Goal: Information Seeking & Learning: Learn about a topic

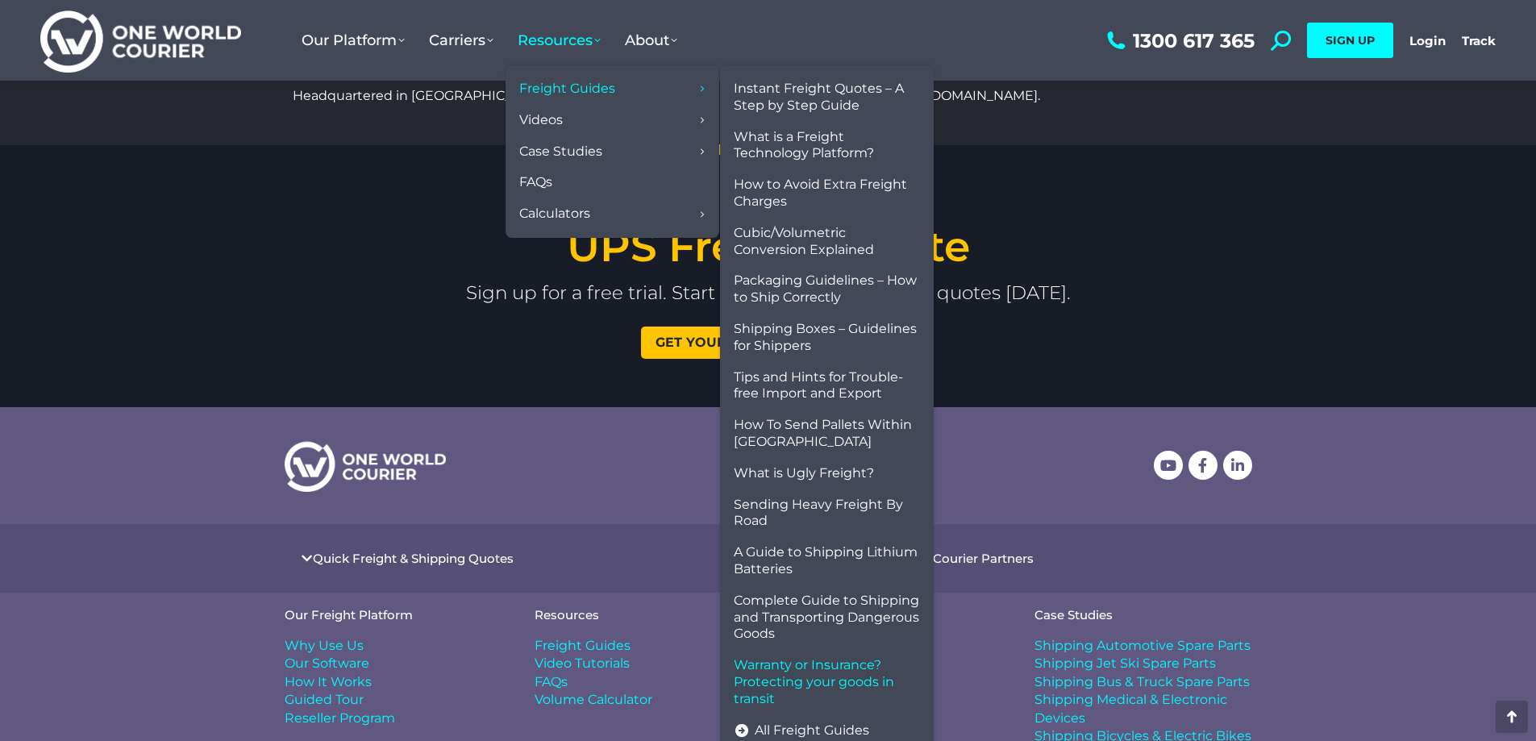
scroll to position [3360, 0]
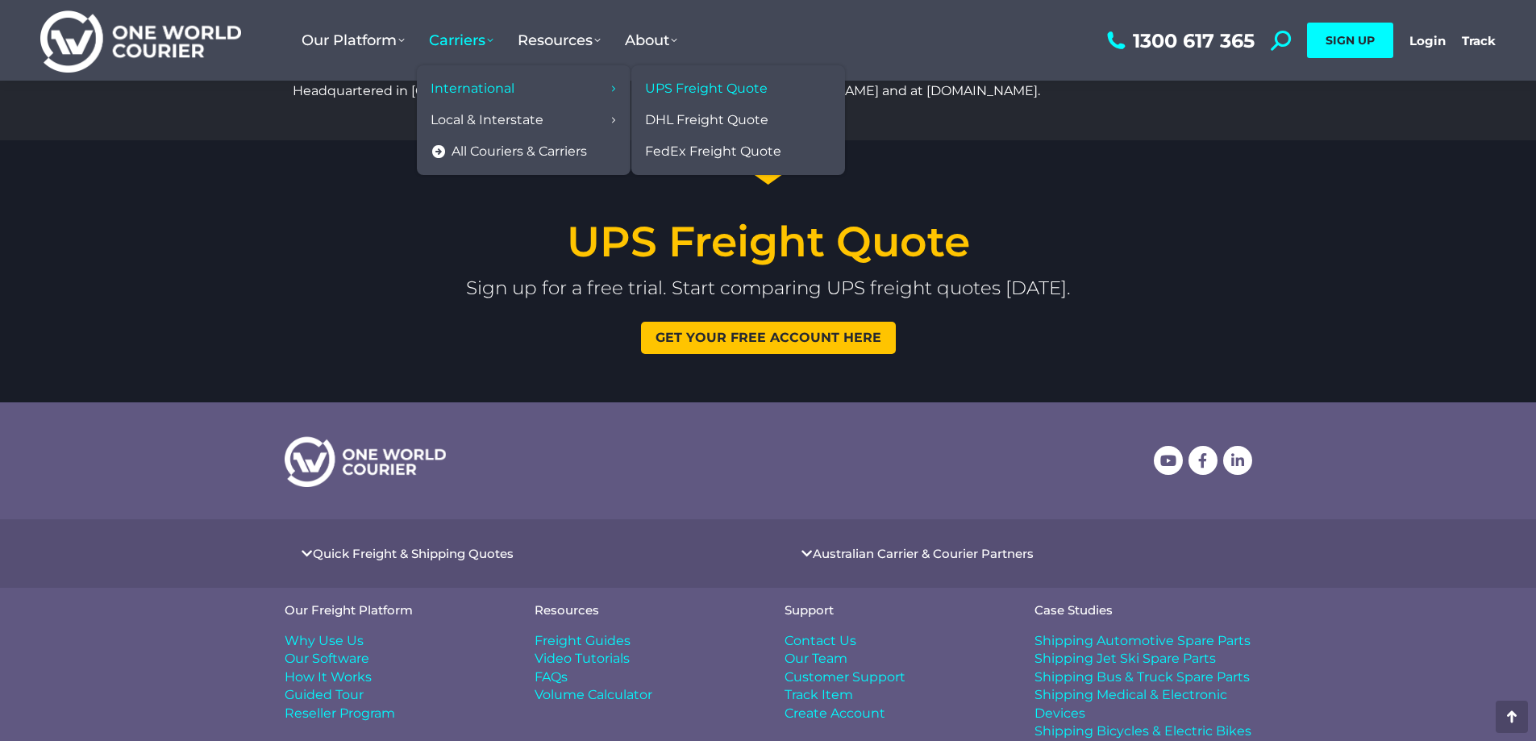
click at [727, 81] on span "UPS Freight Quote" at bounding box center [706, 89] width 123 height 17
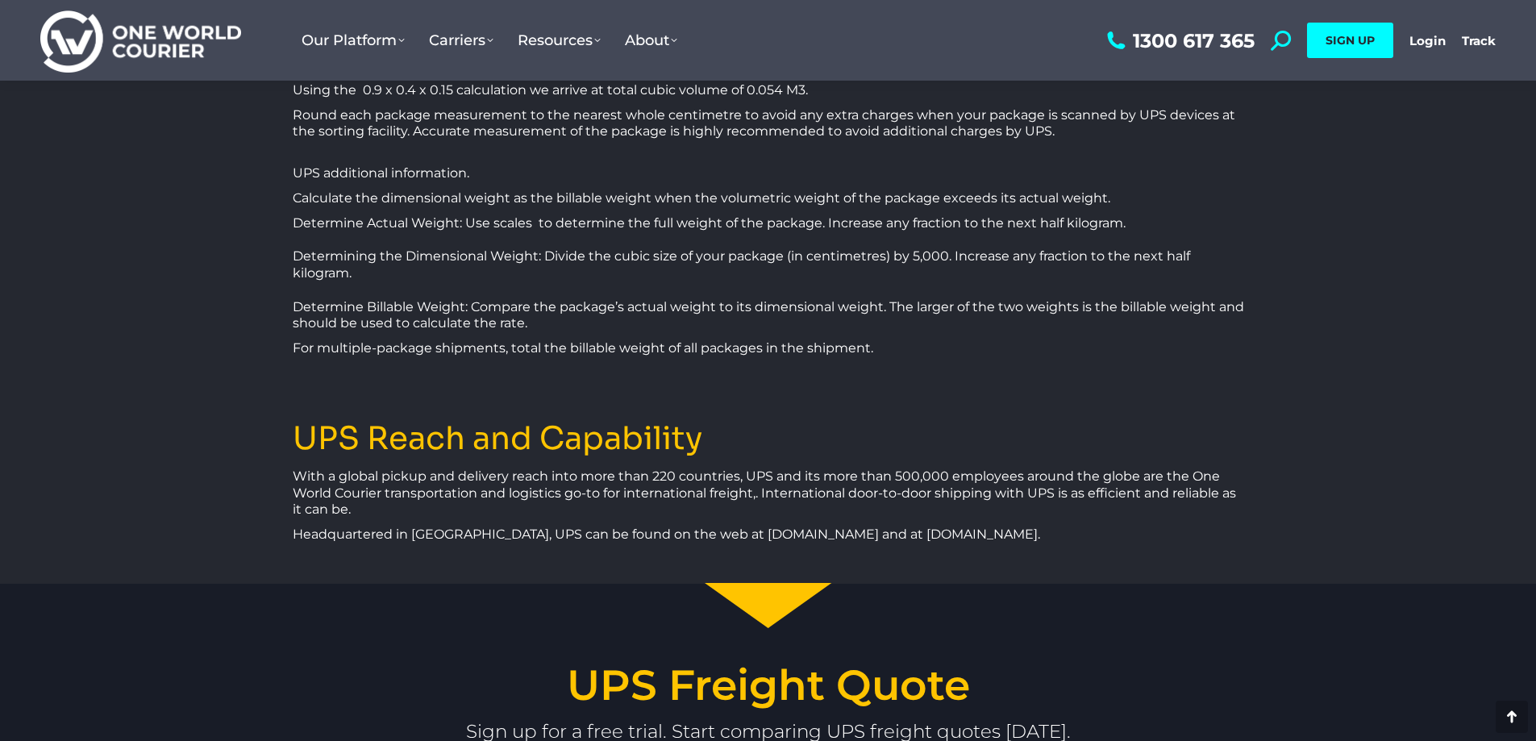
scroll to position [2876, 0]
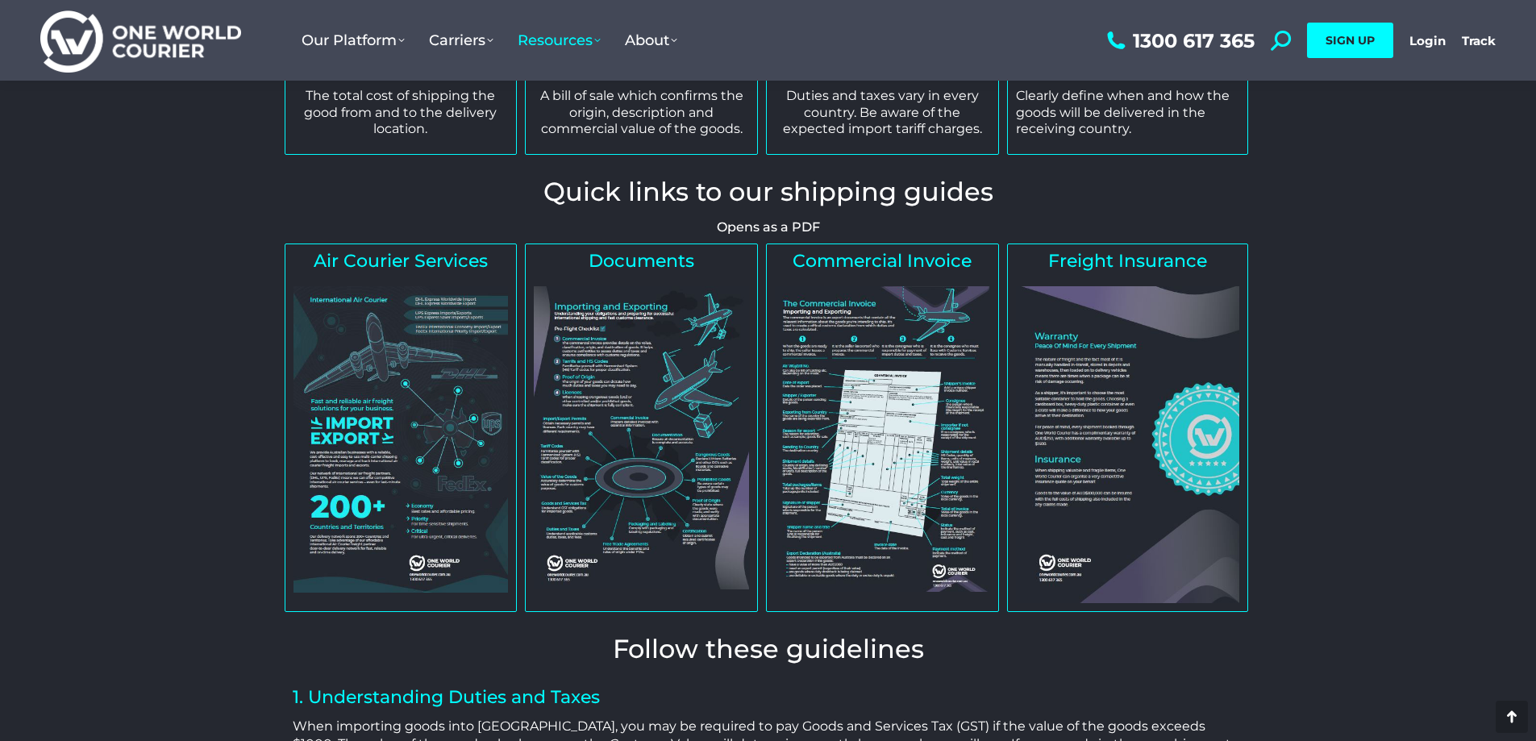
scroll to position [565, 0]
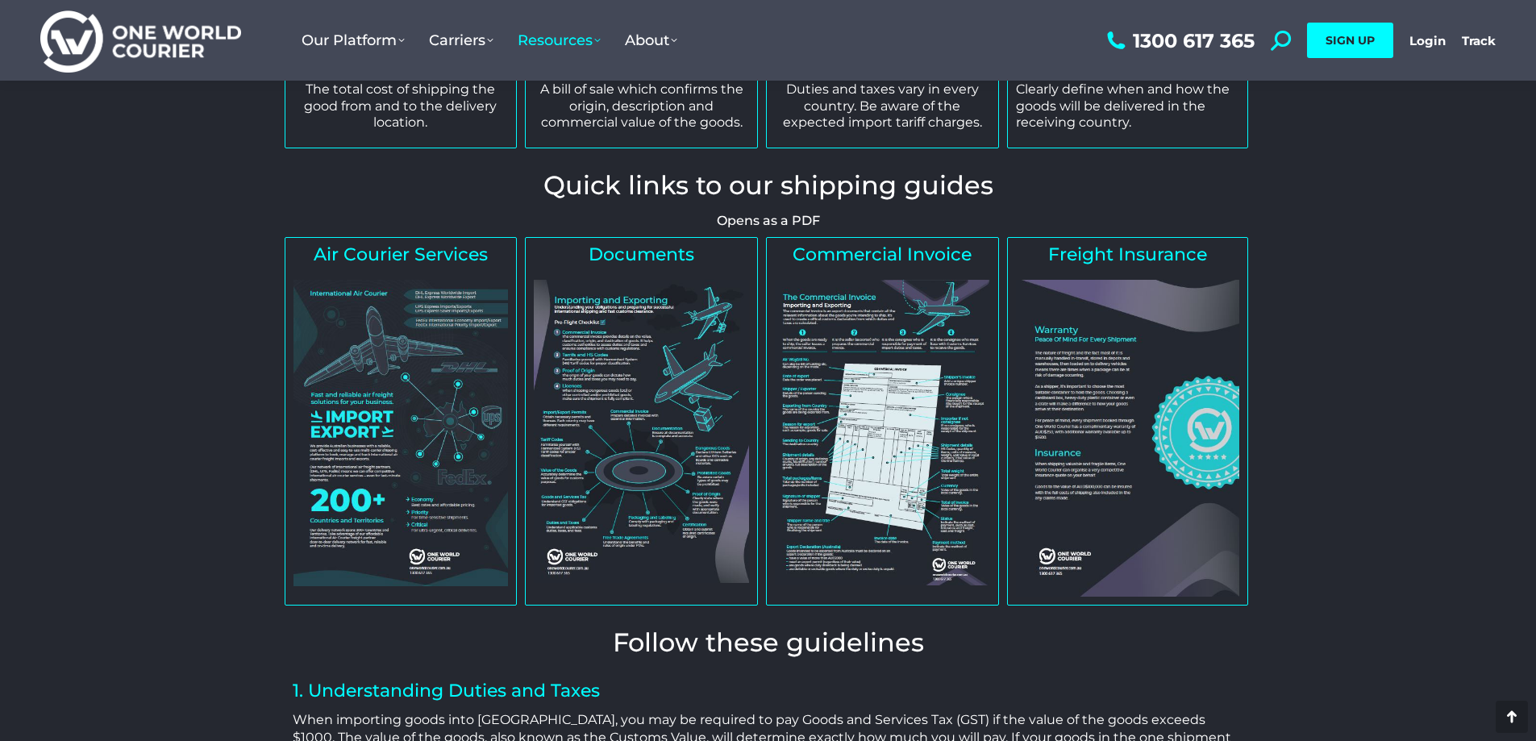
click at [901, 392] on img at bounding box center [882, 432] width 215 height 305
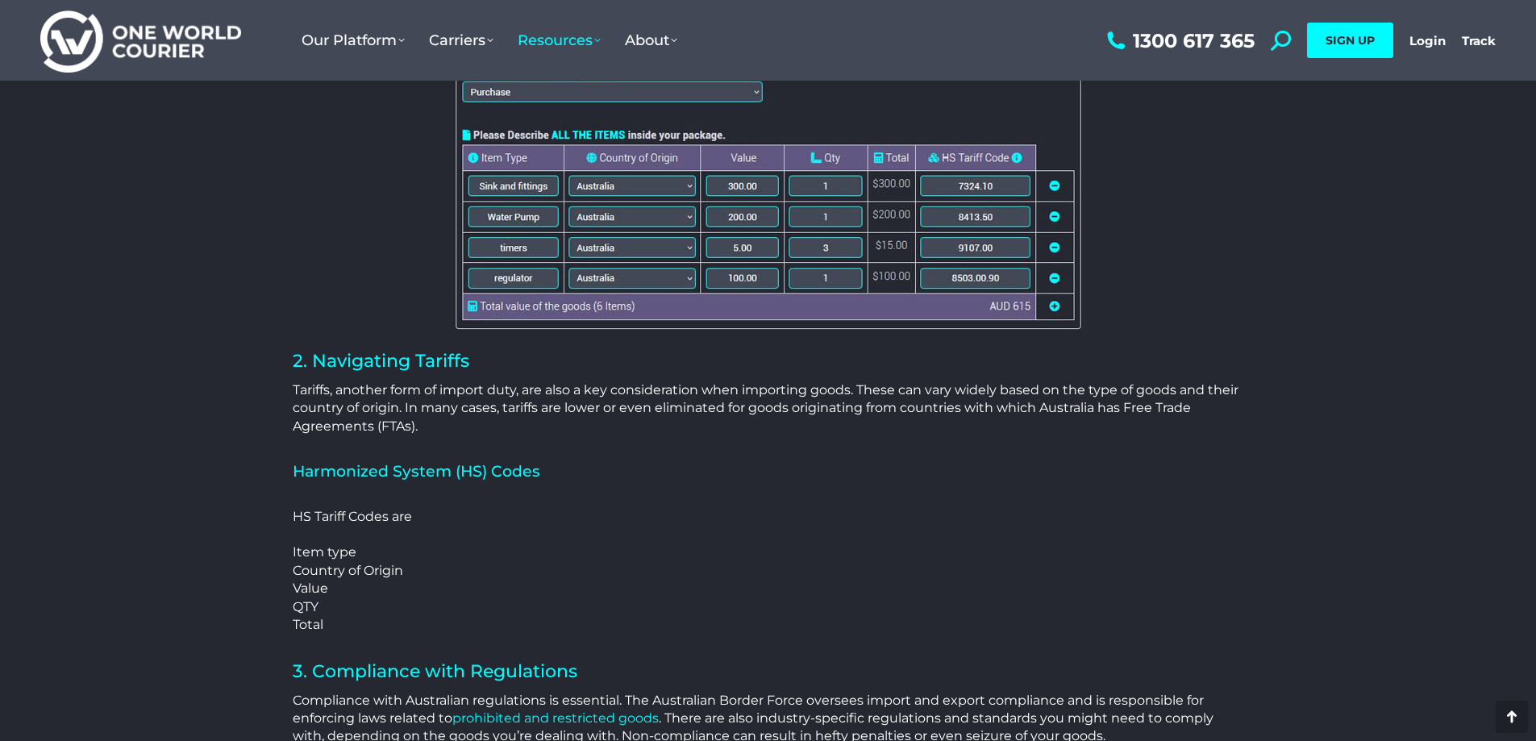
scroll to position [2581, 0]
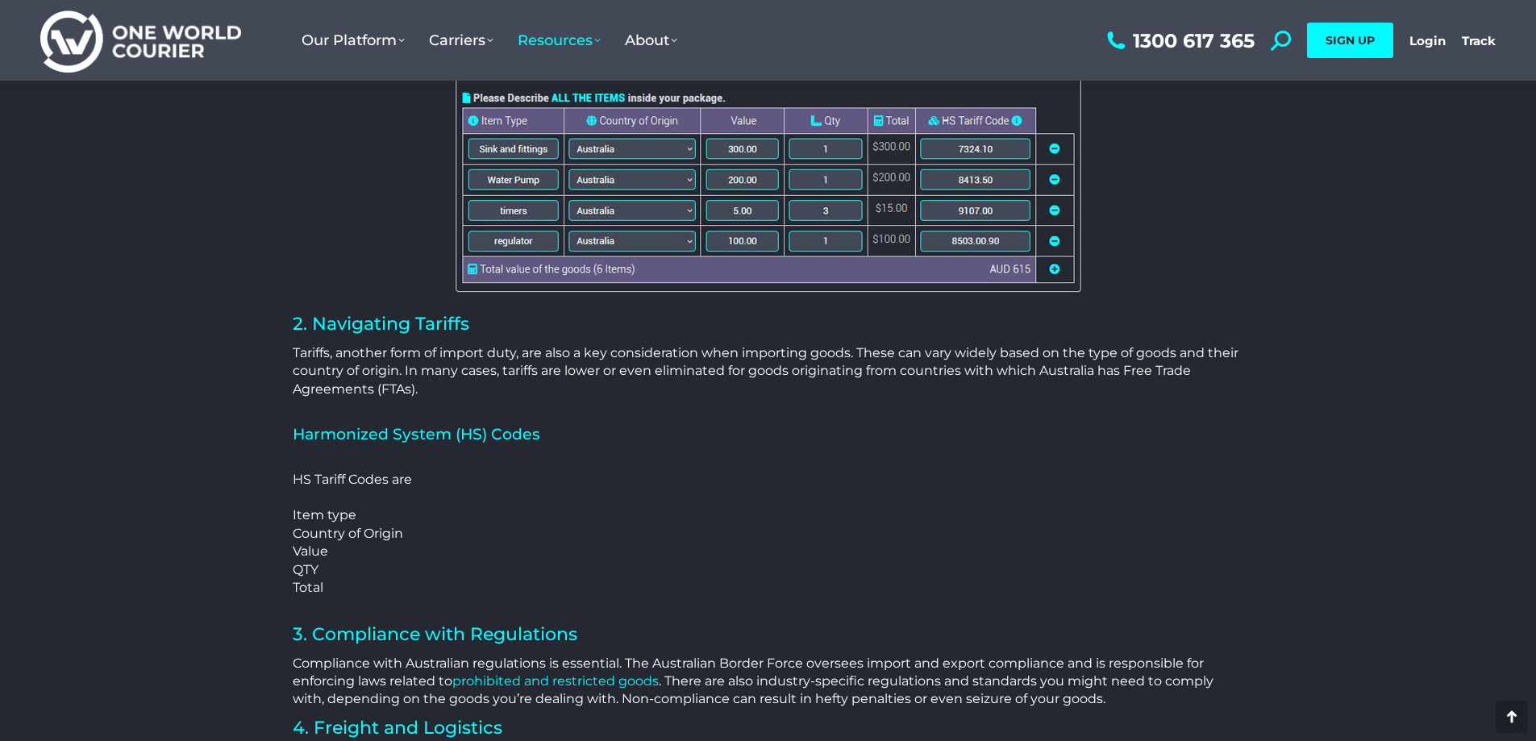
click at [377, 463] on p "HS Tariff Codes are Item type Country of Origin Value QTY Total" at bounding box center [769, 533] width 952 height 163
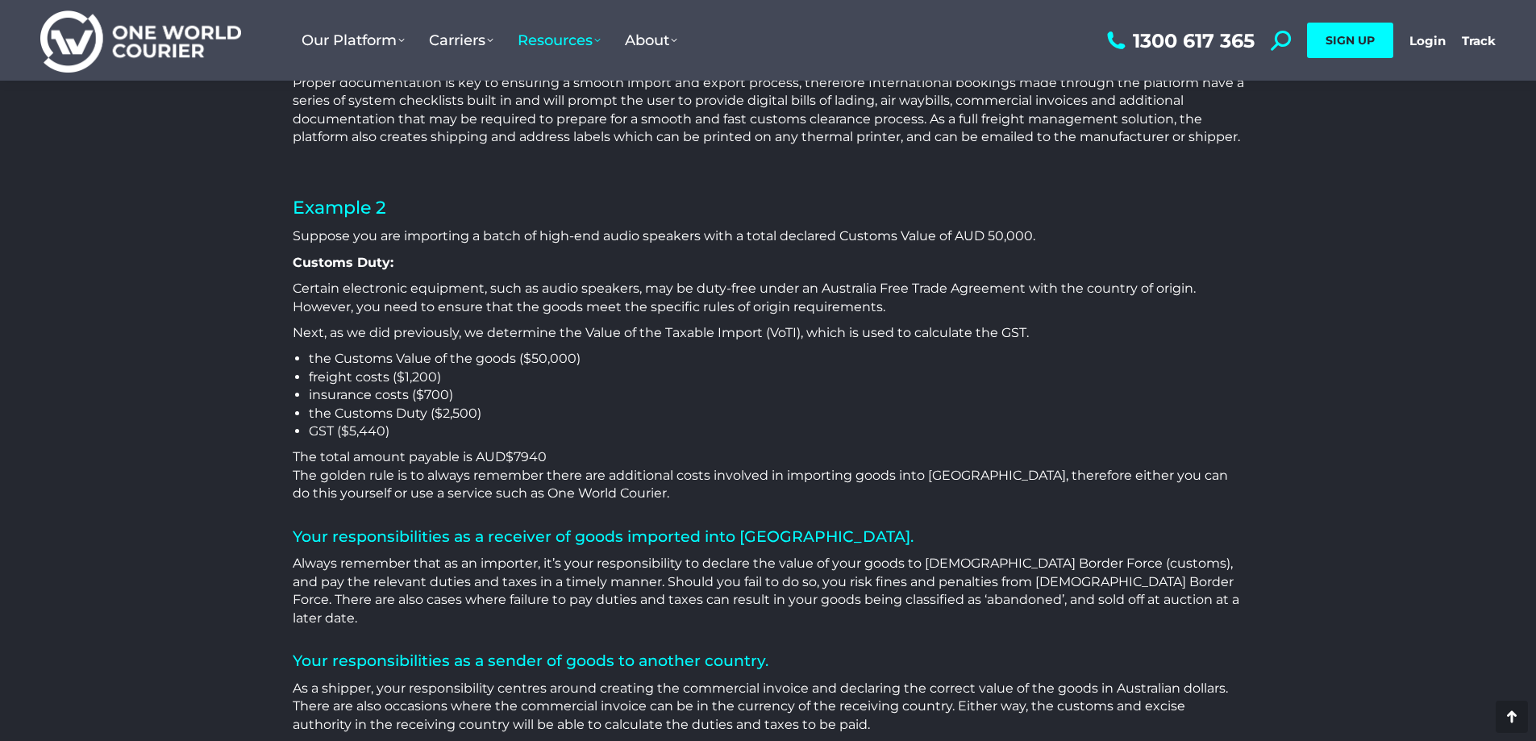
scroll to position [3387, 0]
